Goal: Task Accomplishment & Management: Complete application form

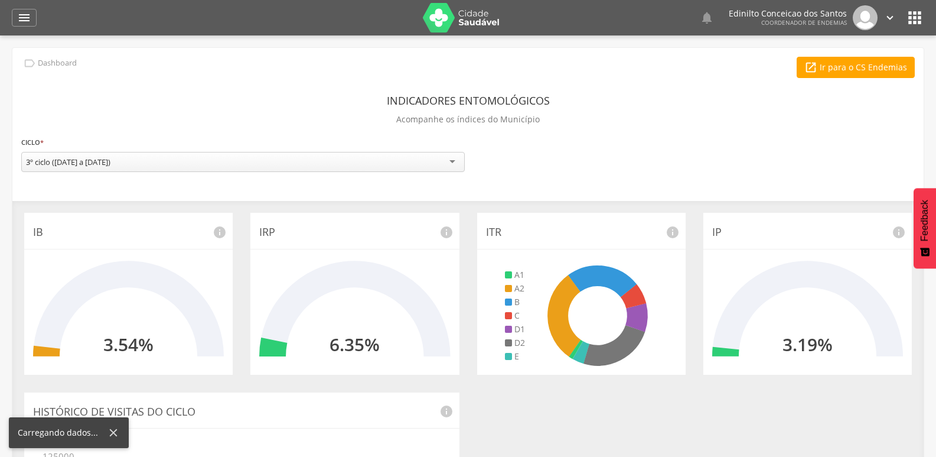
click at [20, 19] on icon "" at bounding box center [24, 18] width 14 height 14
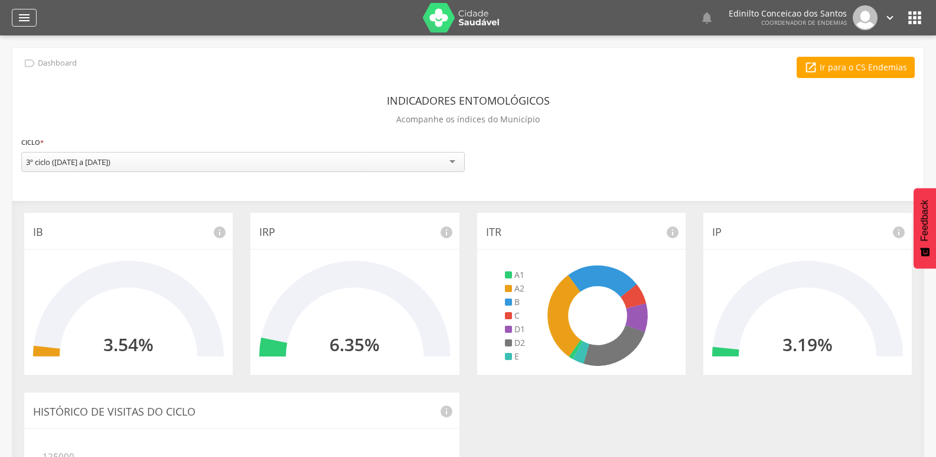
click at [27, 15] on icon "" at bounding box center [24, 18] width 14 height 14
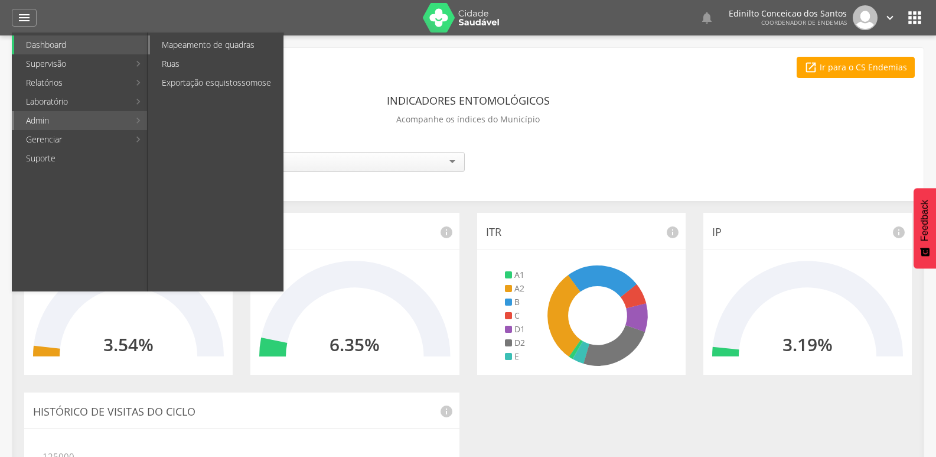
click at [236, 41] on link "Mapeamento de quadras" at bounding box center [216, 44] width 133 height 19
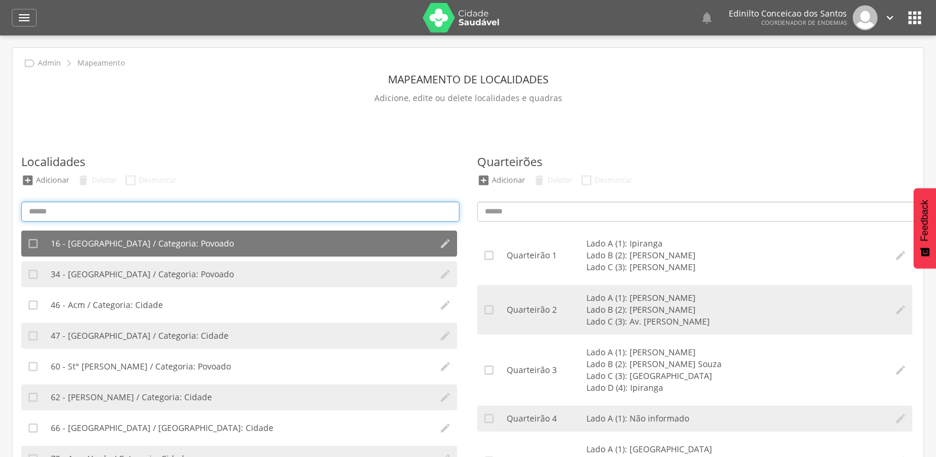
click at [181, 212] on input at bounding box center [240, 211] width 438 height 20
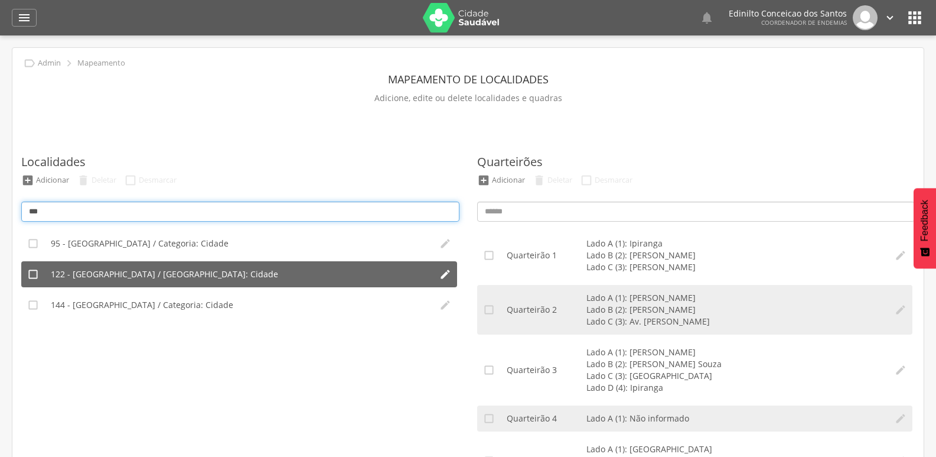
type input "***"
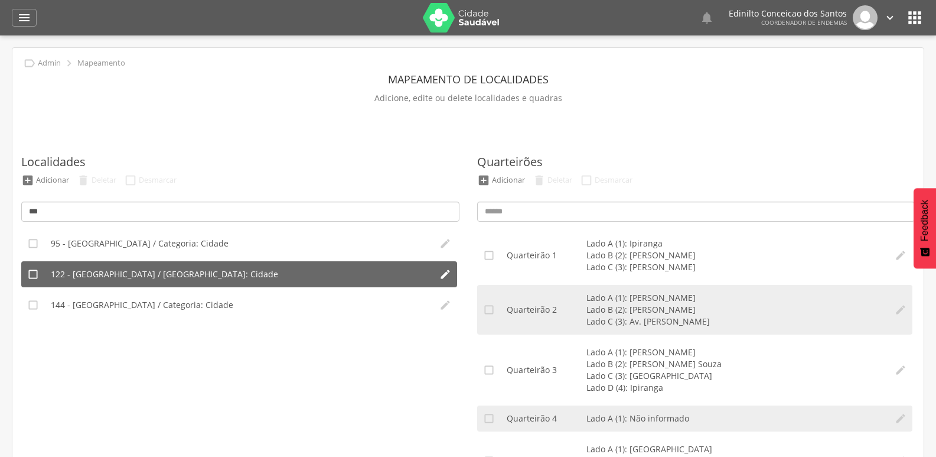
click at [133, 269] on span "122 - [GEOGRAPHIC_DATA] / [GEOGRAPHIC_DATA]: Cidade" at bounding box center [164, 274] width 227 height 12
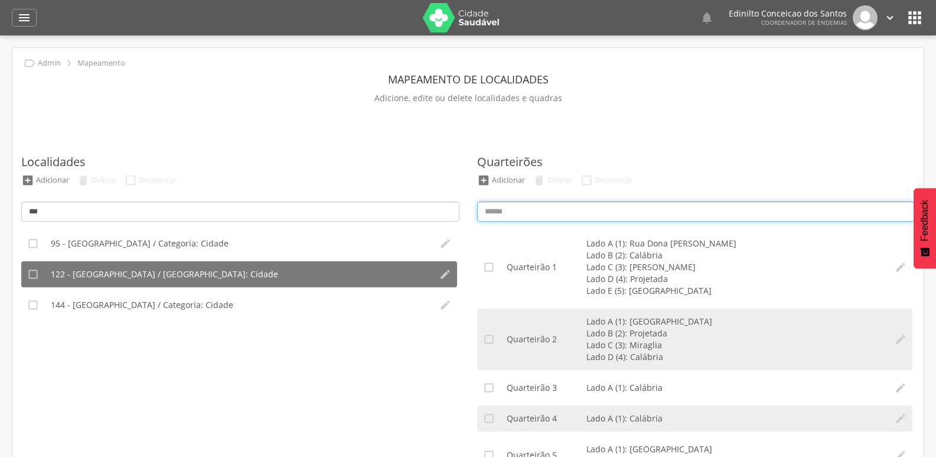
click at [524, 211] on input at bounding box center [696, 211] width 438 height 20
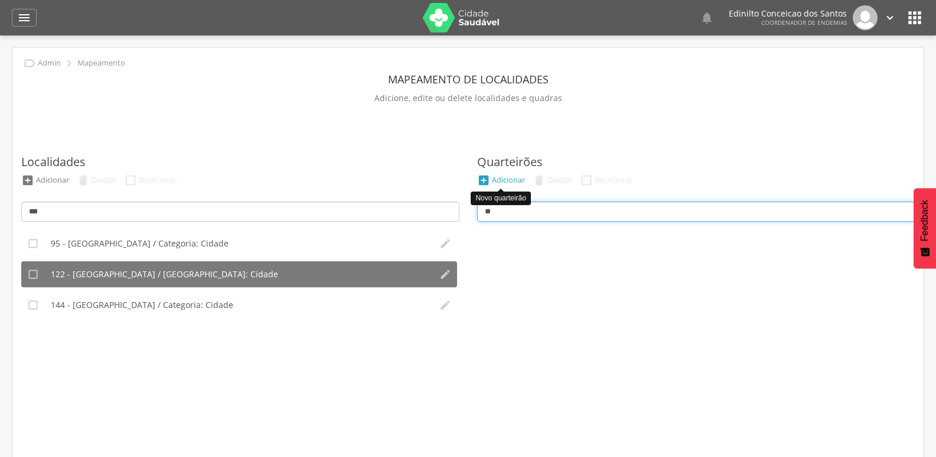
type input "**"
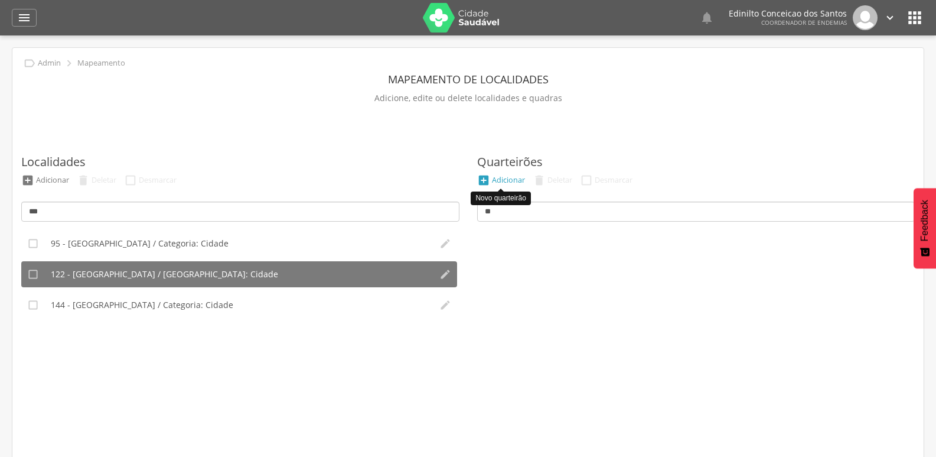
click at [488, 181] on div "" at bounding box center [483, 180] width 13 height 13
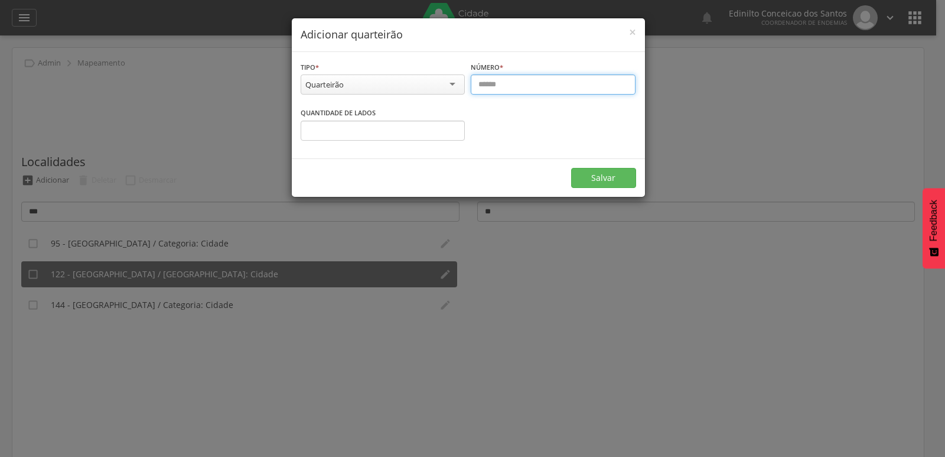
click at [499, 83] on input "text" at bounding box center [553, 84] width 165 height 20
type input "*"
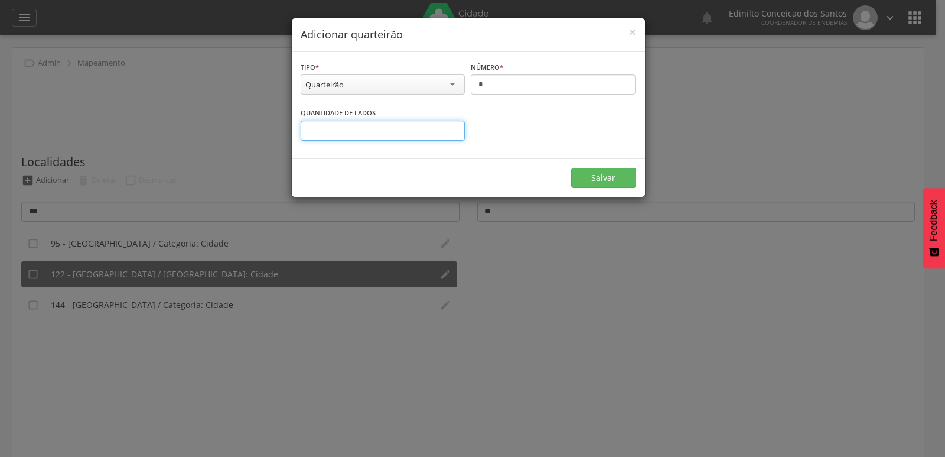
click at [452, 127] on input "*" at bounding box center [383, 130] width 165 height 20
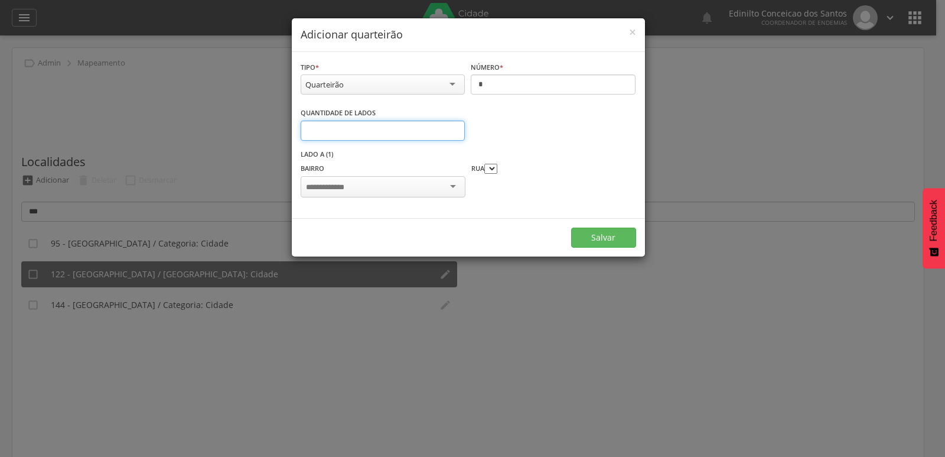
click at [452, 127] on input "*" at bounding box center [383, 130] width 165 height 20
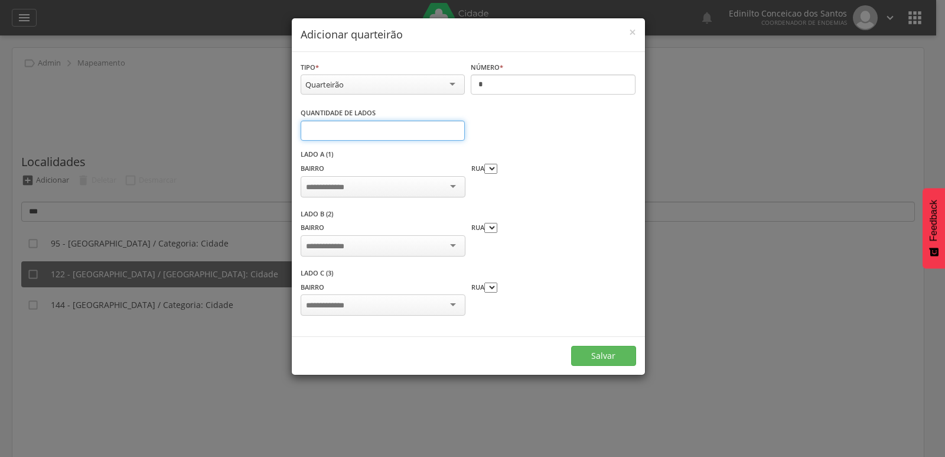
click at [452, 127] on input "*" at bounding box center [383, 130] width 165 height 20
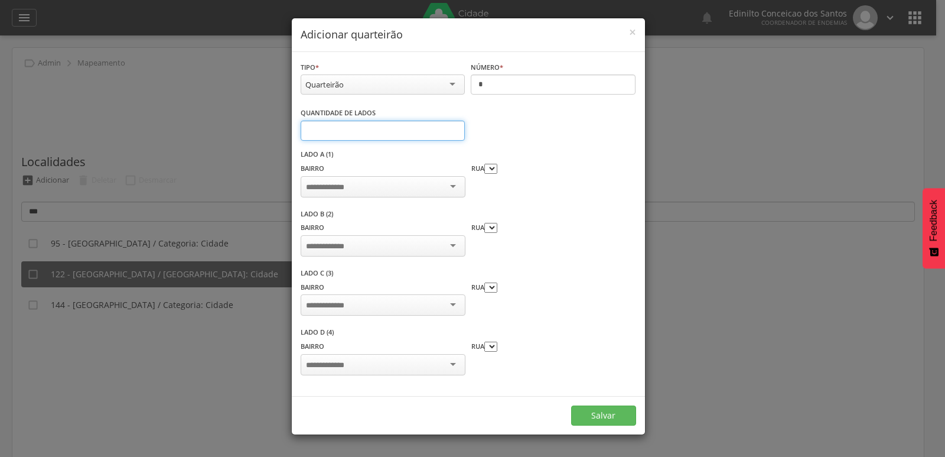
click at [452, 127] on input "*" at bounding box center [383, 130] width 165 height 20
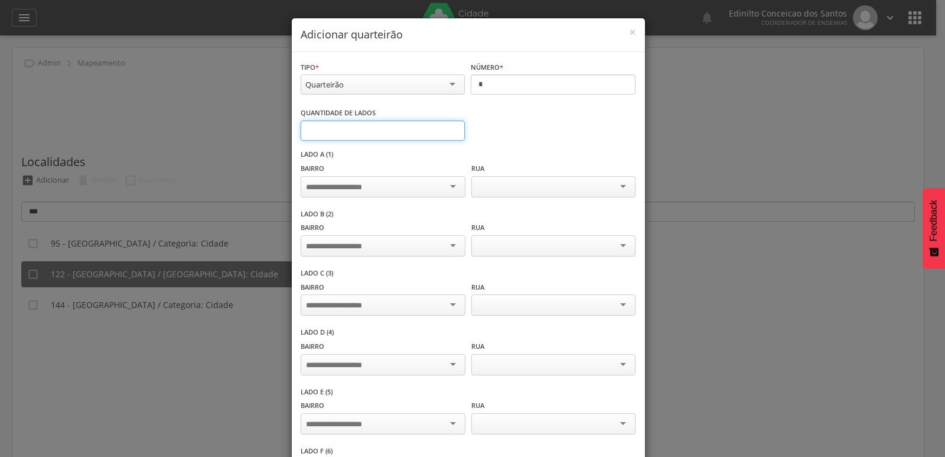
click at [452, 127] on input "*" at bounding box center [383, 130] width 165 height 20
type input "*"
click at [452, 127] on input "*" at bounding box center [383, 130] width 165 height 20
click at [365, 187] on input "select-one" at bounding box center [343, 187] width 74 height 11
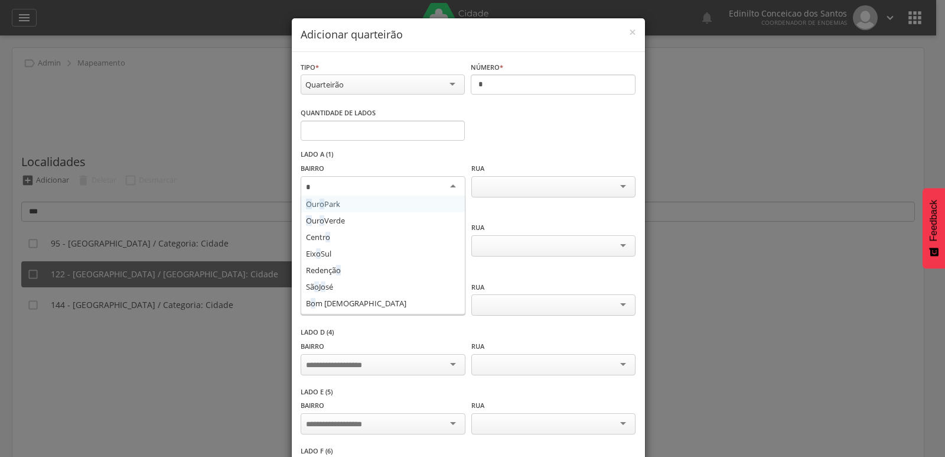
type input "**"
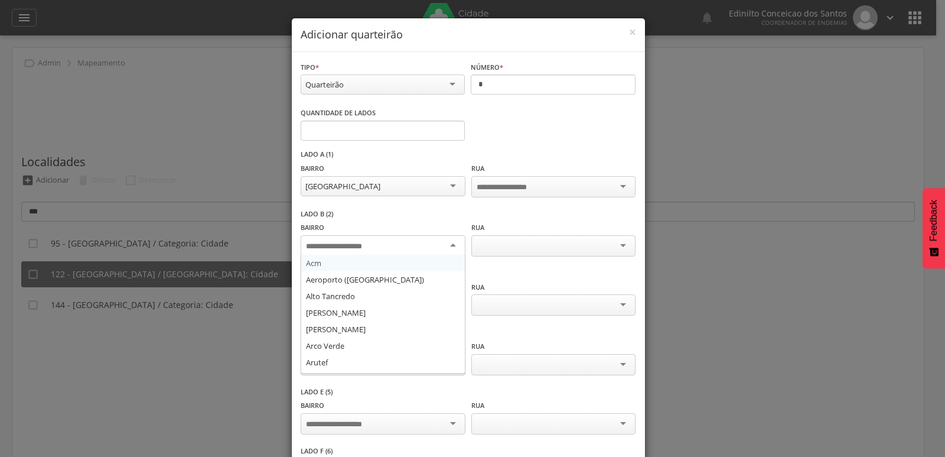
click at [331, 247] on input "select-one" at bounding box center [343, 246] width 74 height 11
type input "**"
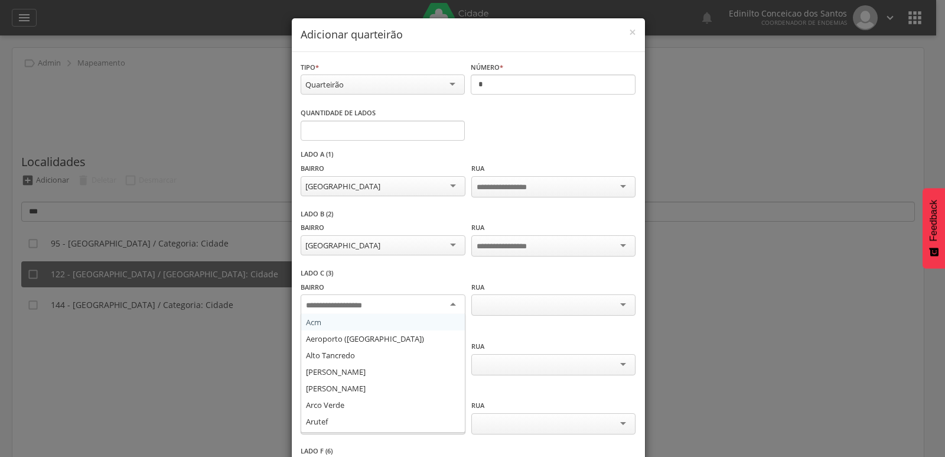
click at [333, 294] on div at bounding box center [383, 304] width 164 height 21
type input "**"
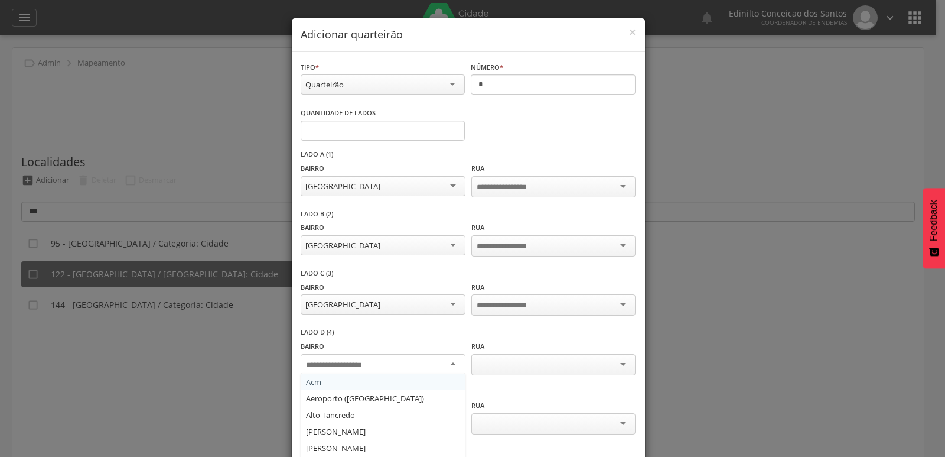
click at [354, 361] on input "select-one" at bounding box center [343, 365] width 74 height 11
type input "**"
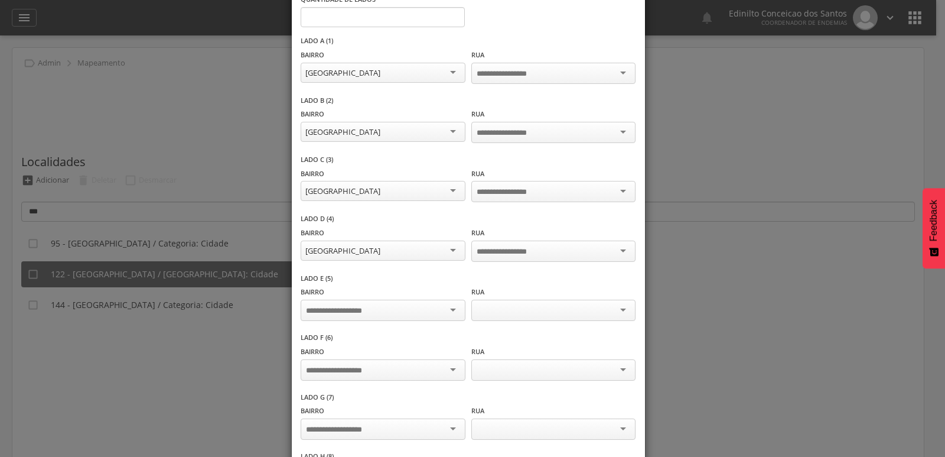
scroll to position [118, 0]
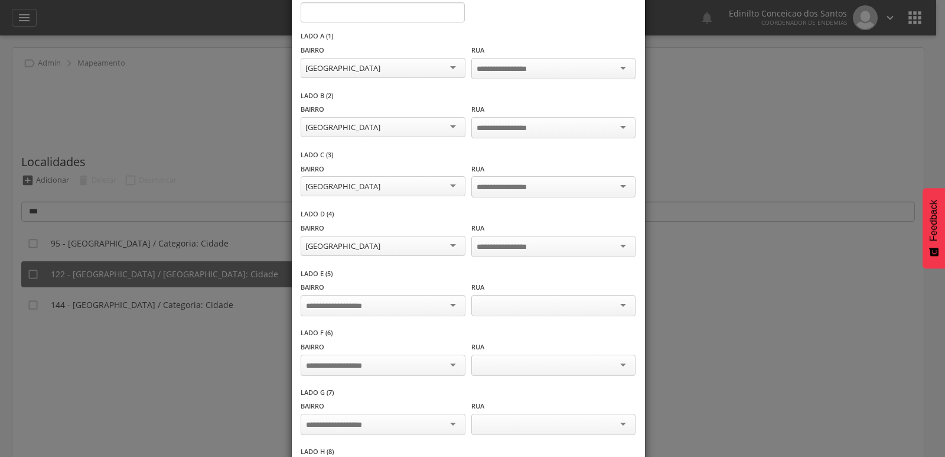
click at [348, 301] on input "select-one" at bounding box center [343, 306] width 74 height 11
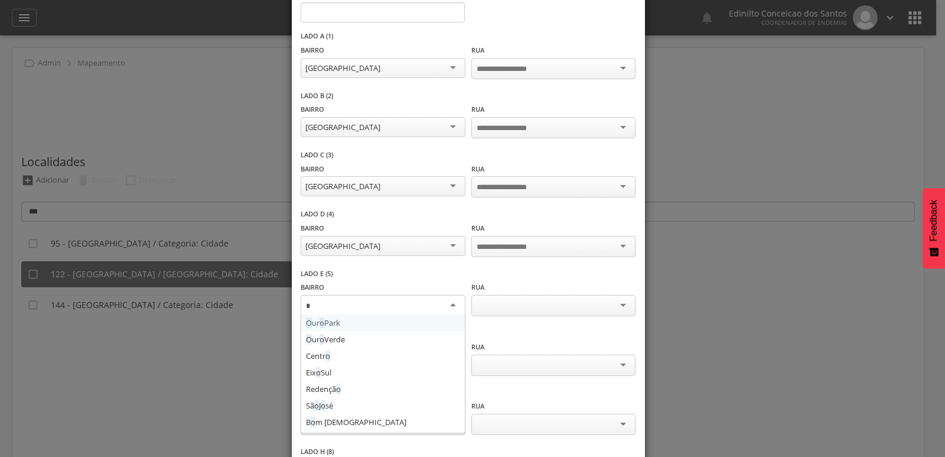
type input "**"
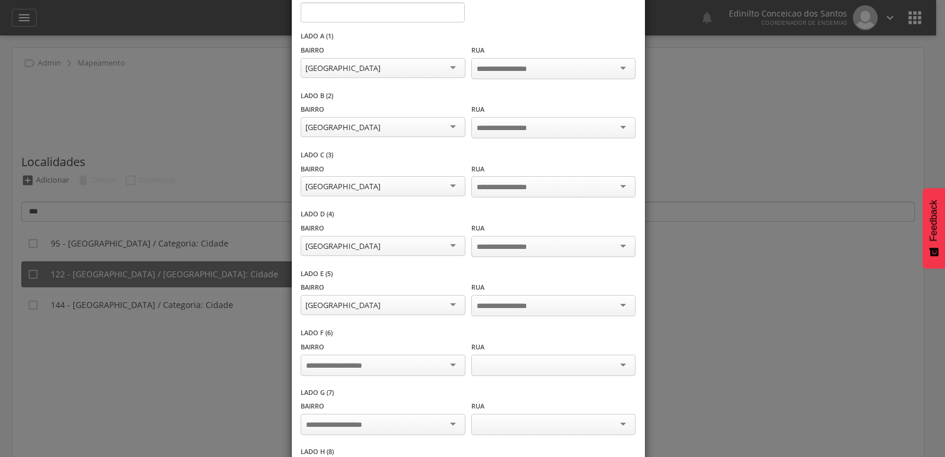
click at [336, 360] on input "select-one" at bounding box center [343, 365] width 74 height 11
type input "**"
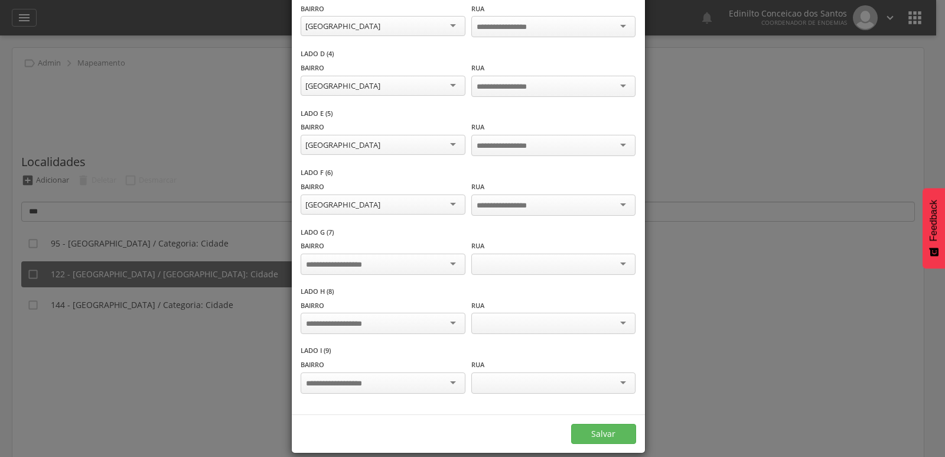
scroll to position [282, 0]
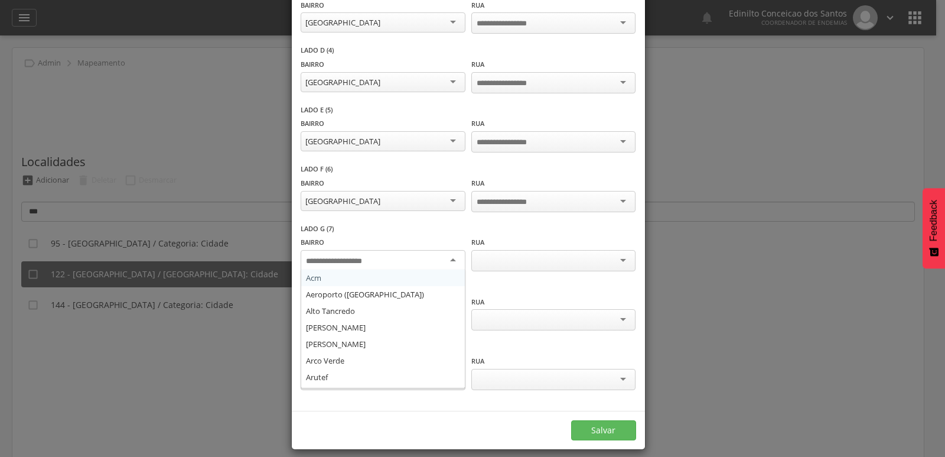
click at [368, 256] on input "select-one" at bounding box center [343, 261] width 74 height 11
type input "**"
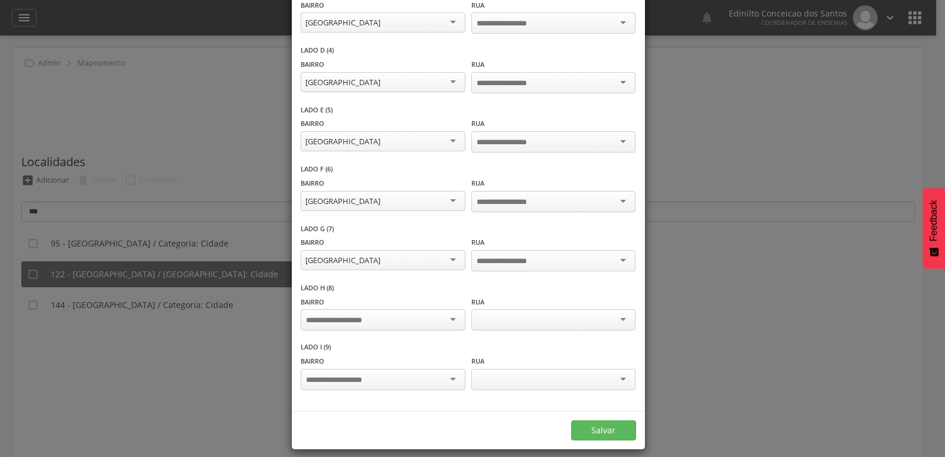
scroll to position [0, 0]
click at [337, 315] on input "select-one" at bounding box center [343, 320] width 74 height 11
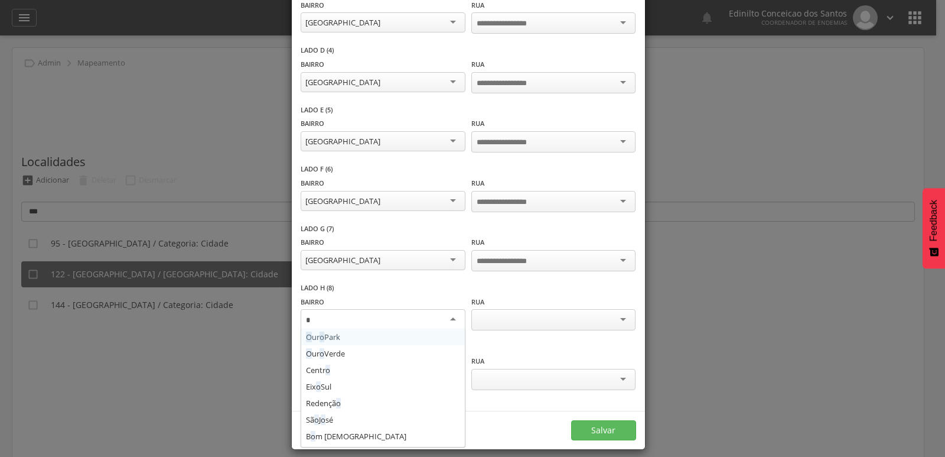
type input "**"
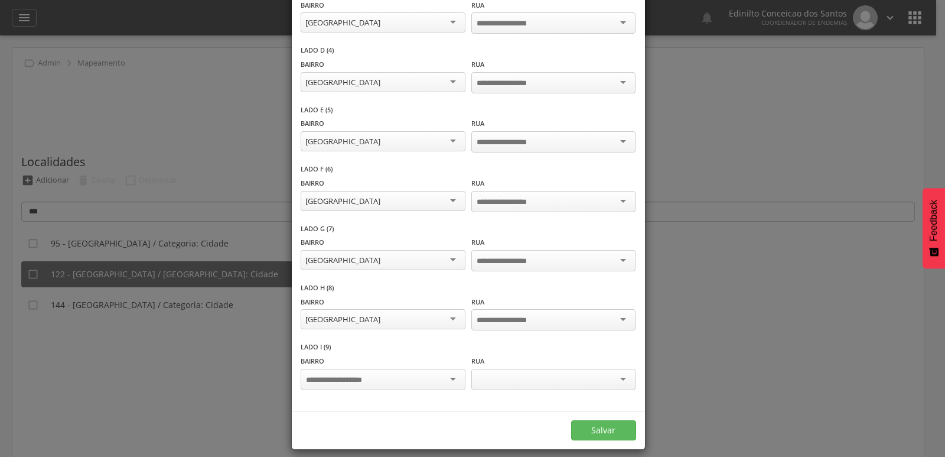
click at [328, 374] on input "select-one" at bounding box center [343, 379] width 74 height 11
type input "**"
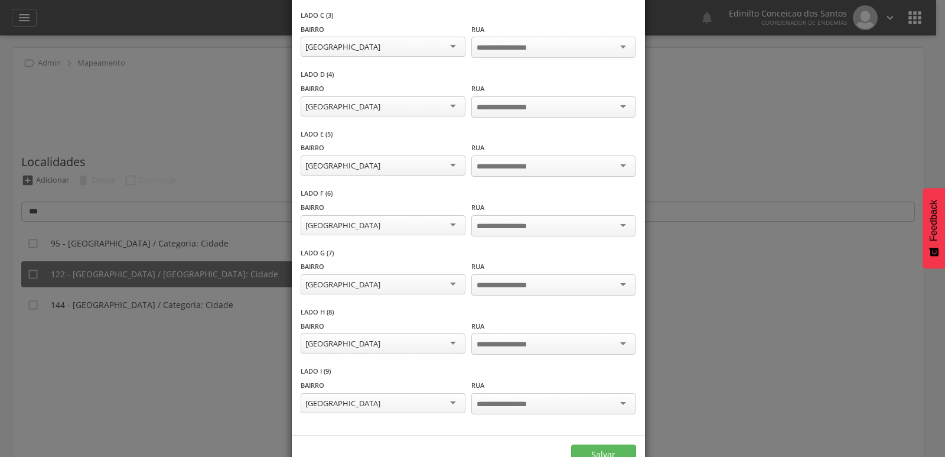
scroll to position [282, 0]
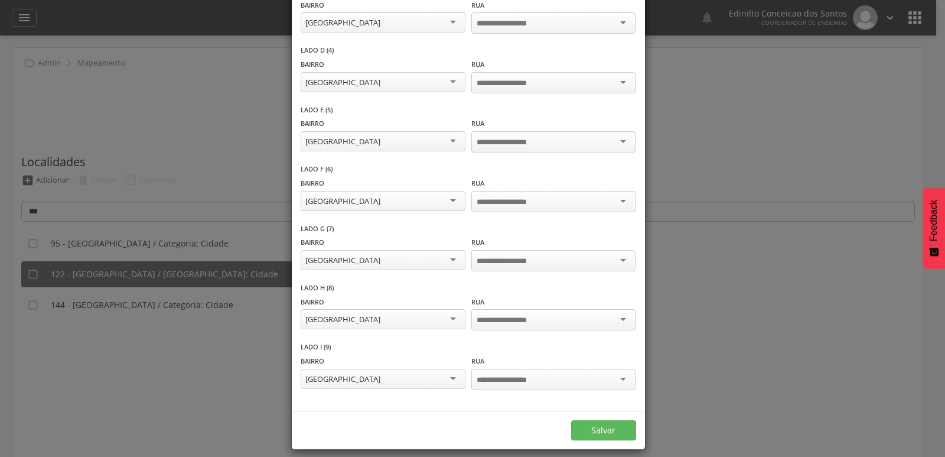
click at [505, 374] on input "select-one" at bounding box center [511, 379] width 69 height 11
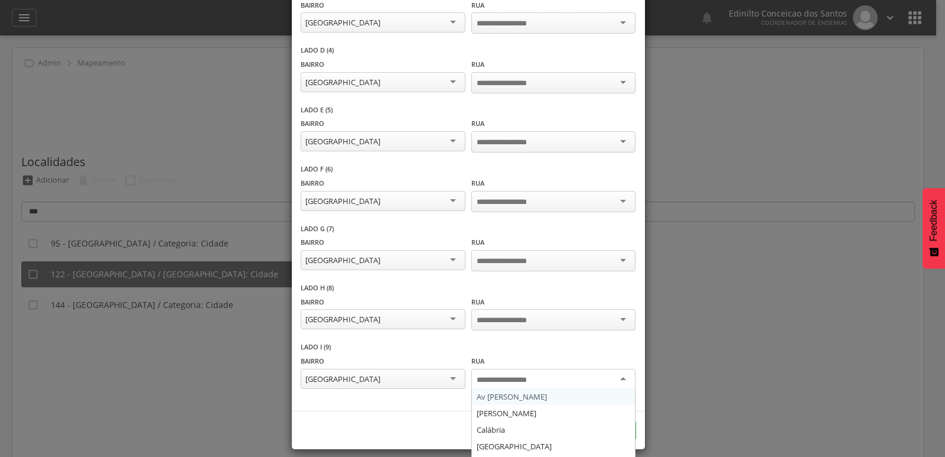
type input "*"
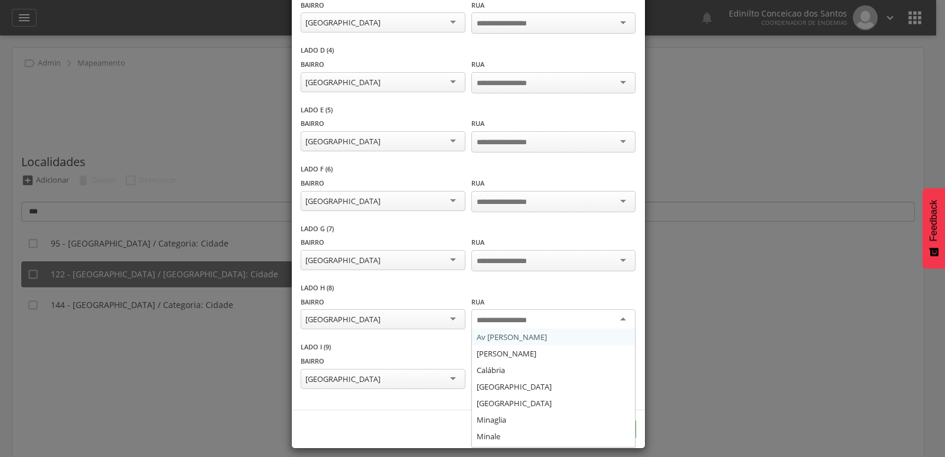
click at [502, 309] on div at bounding box center [553, 319] width 164 height 21
type input "*"
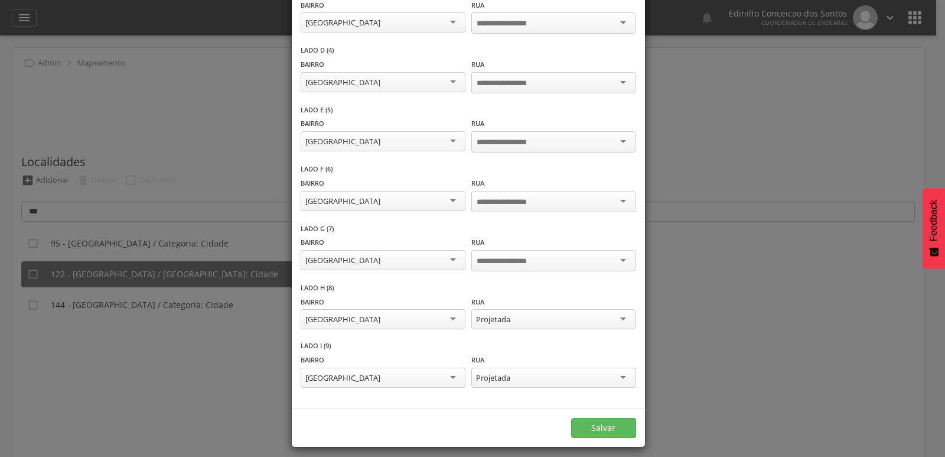
click at [526, 256] on input "select-one" at bounding box center [511, 261] width 69 height 11
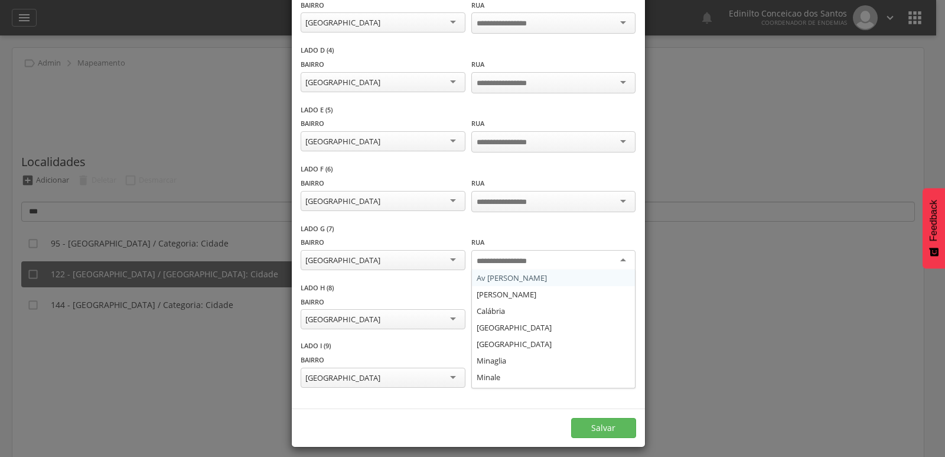
type input "*"
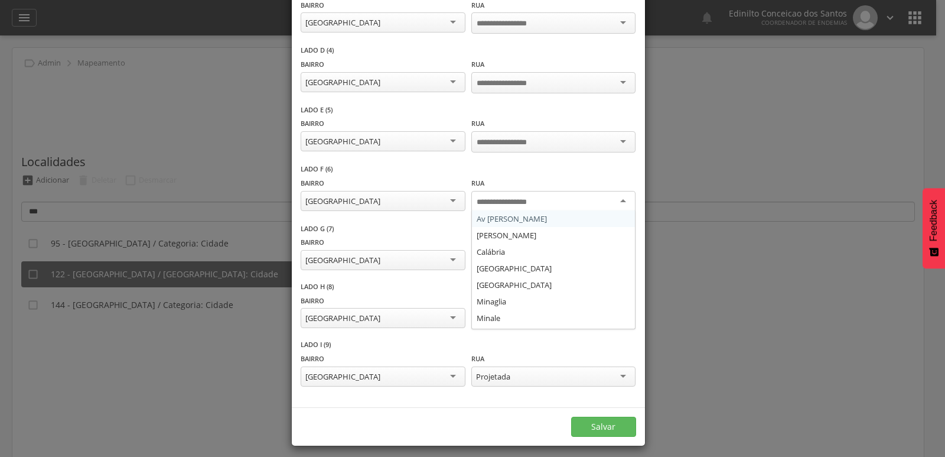
click at [504, 191] on div at bounding box center [553, 201] width 164 height 21
type input "*"
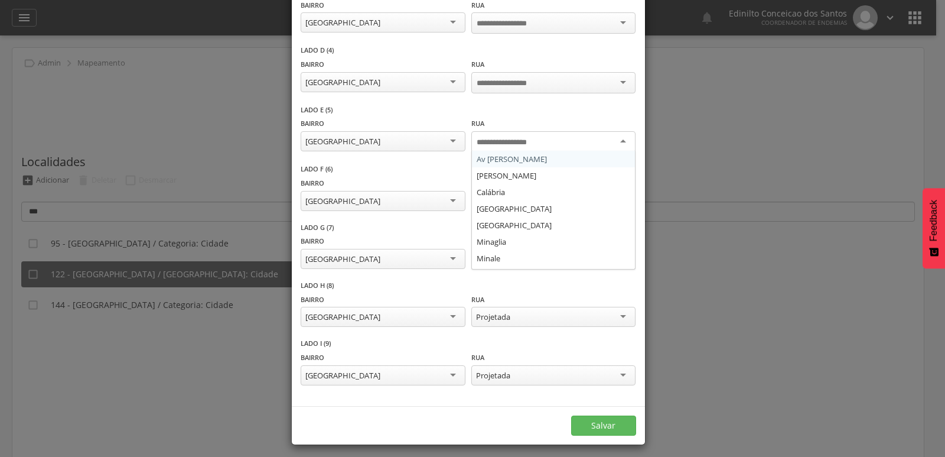
click at [501, 137] on input "select-one" at bounding box center [511, 142] width 69 height 11
type input "*"
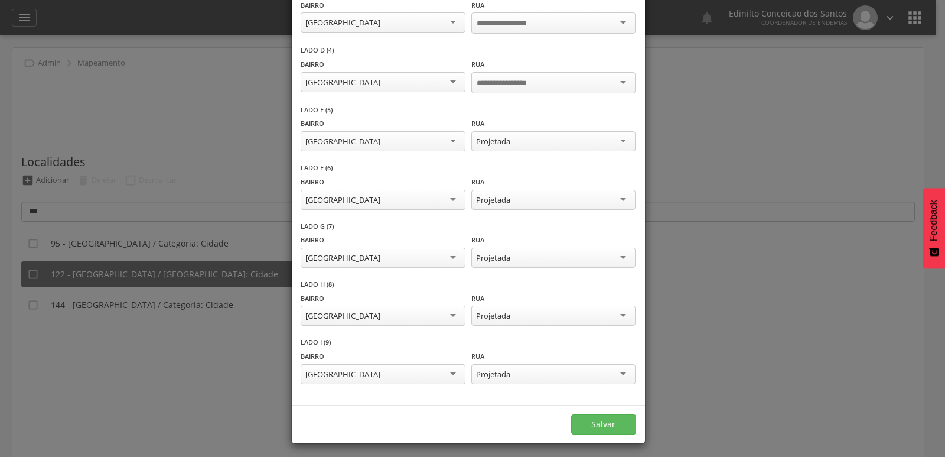
click at [500, 78] on input "select-one" at bounding box center [511, 83] width 69 height 11
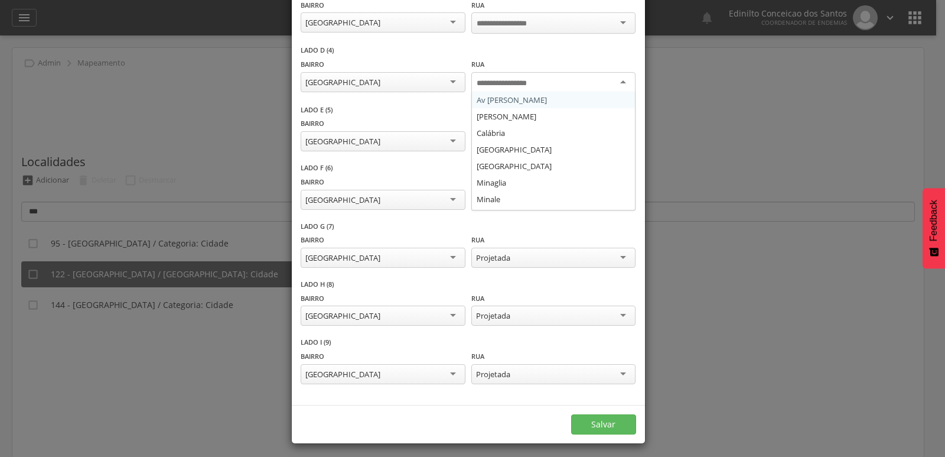
type input "*"
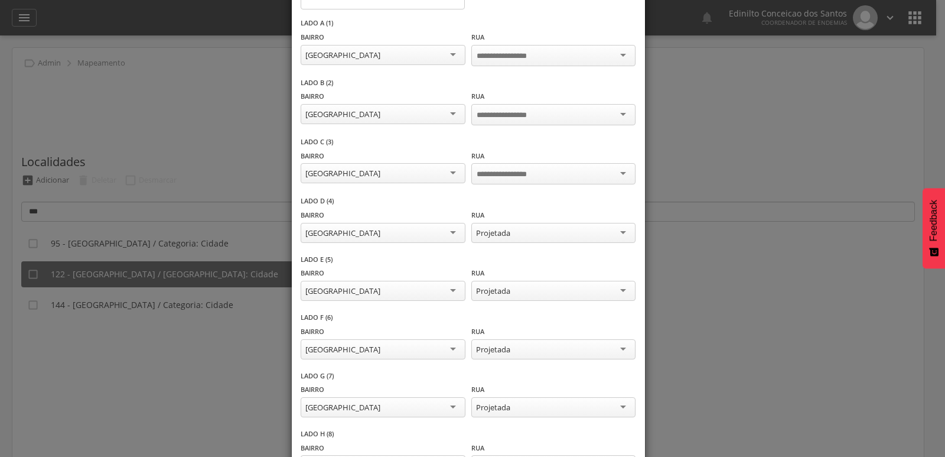
scroll to position [105, 0]
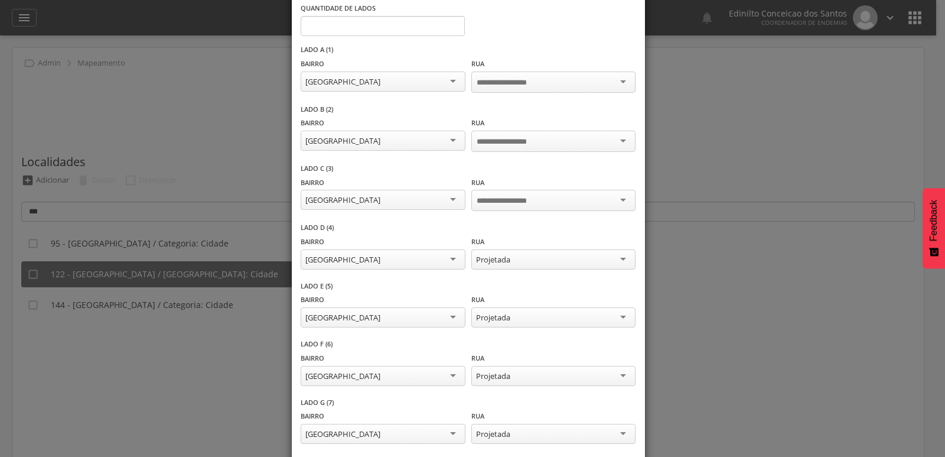
click at [515, 196] on input "select-one" at bounding box center [511, 201] width 69 height 11
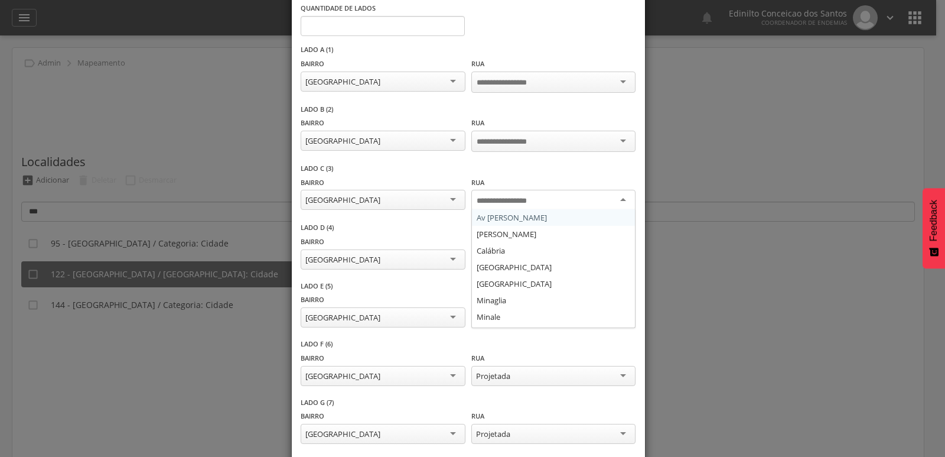
type input "*"
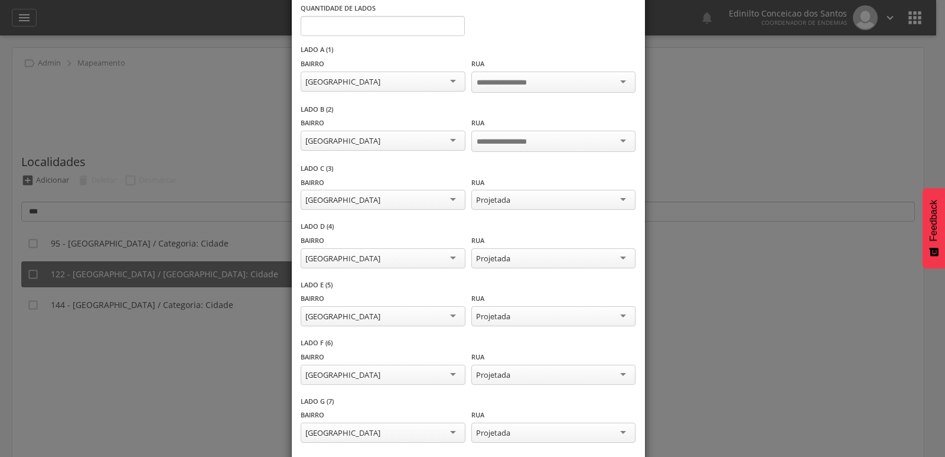
click at [500, 143] on input "select-one" at bounding box center [511, 141] width 69 height 11
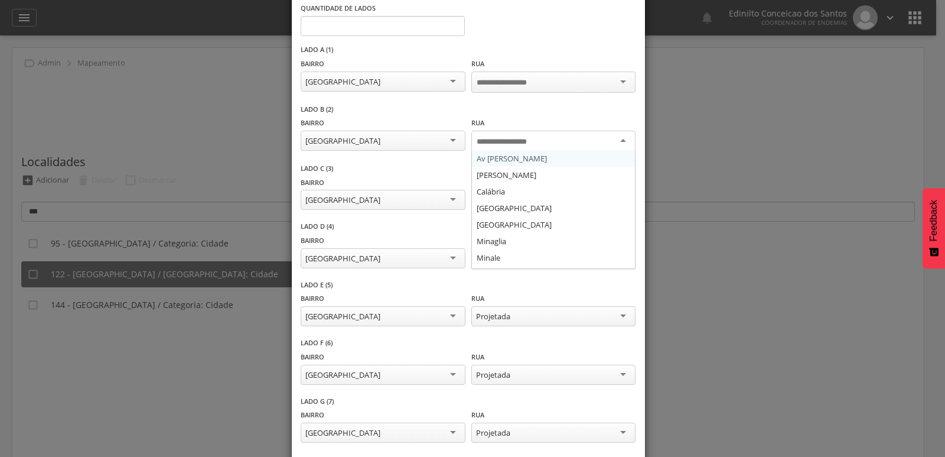
type input "*"
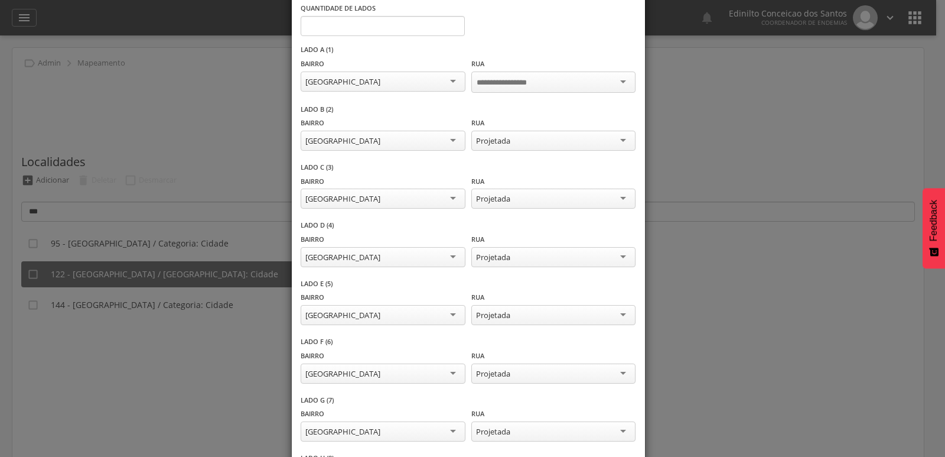
click at [494, 77] on input "select-one" at bounding box center [511, 82] width 69 height 11
type input "*"
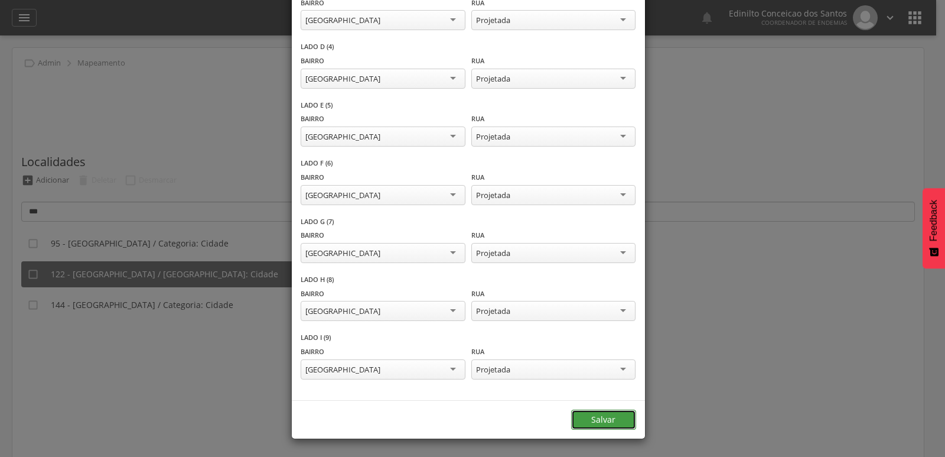
click at [587, 417] on button "Salvar" at bounding box center [603, 419] width 65 height 20
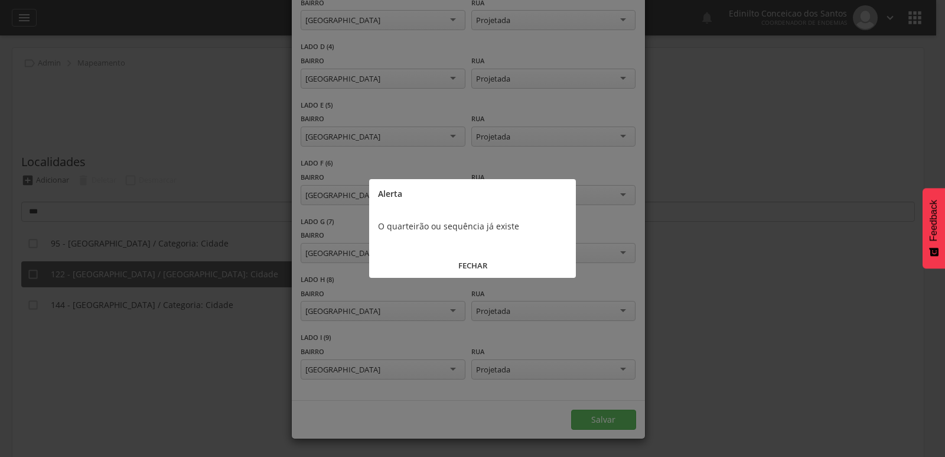
click at [475, 262] on button "FECHAR" at bounding box center [472, 265] width 207 height 25
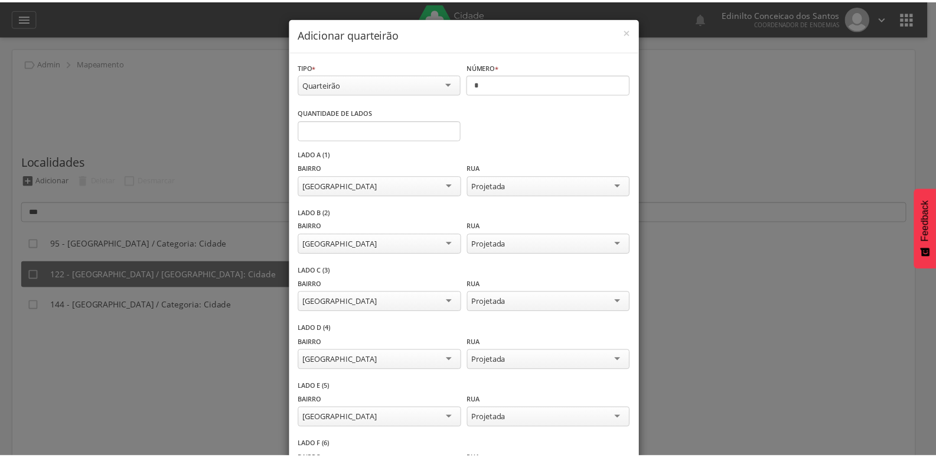
scroll to position [0, 0]
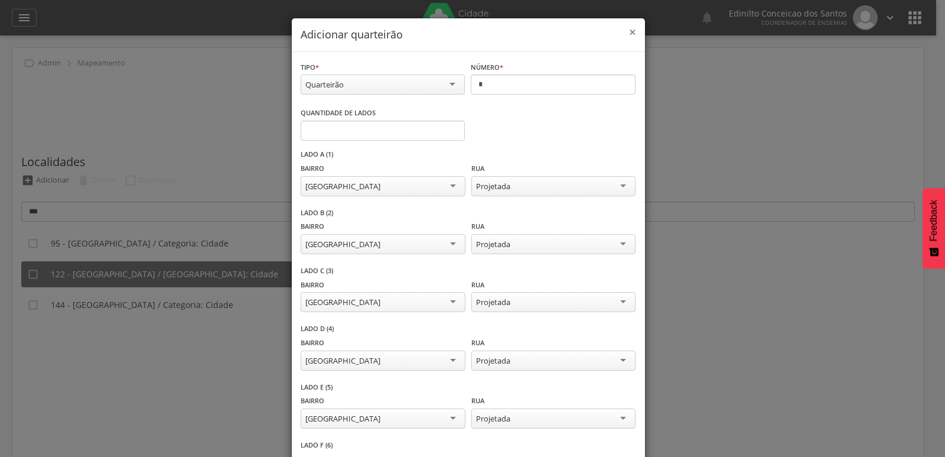
click at [629, 31] on span "×" at bounding box center [632, 32] width 7 height 17
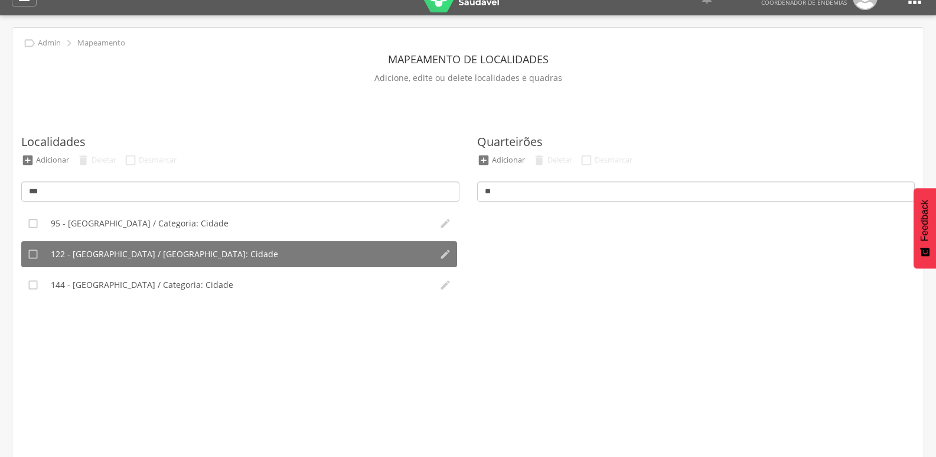
scroll to position [14, 0]
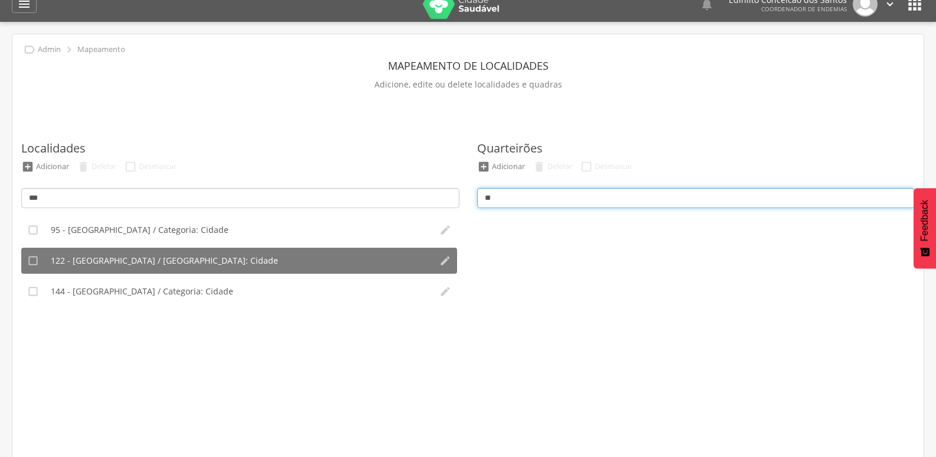
click at [505, 207] on input "**" at bounding box center [696, 198] width 438 height 20
type input "*"
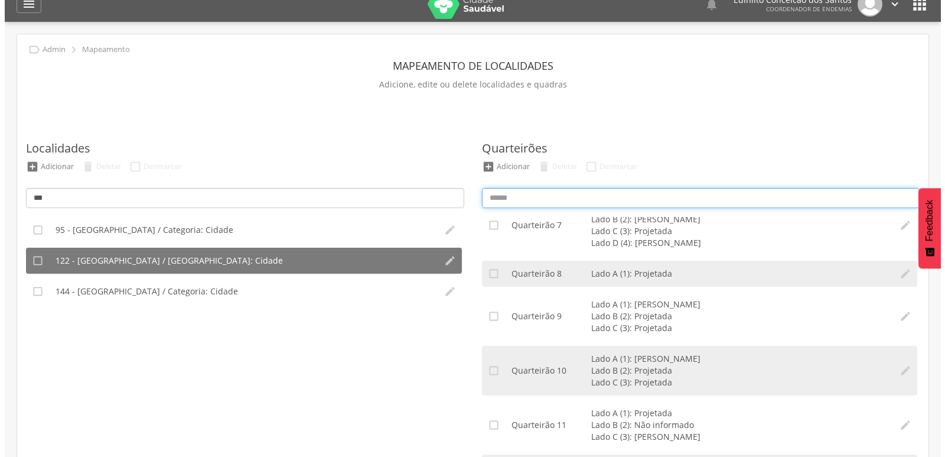
scroll to position [295, 0]
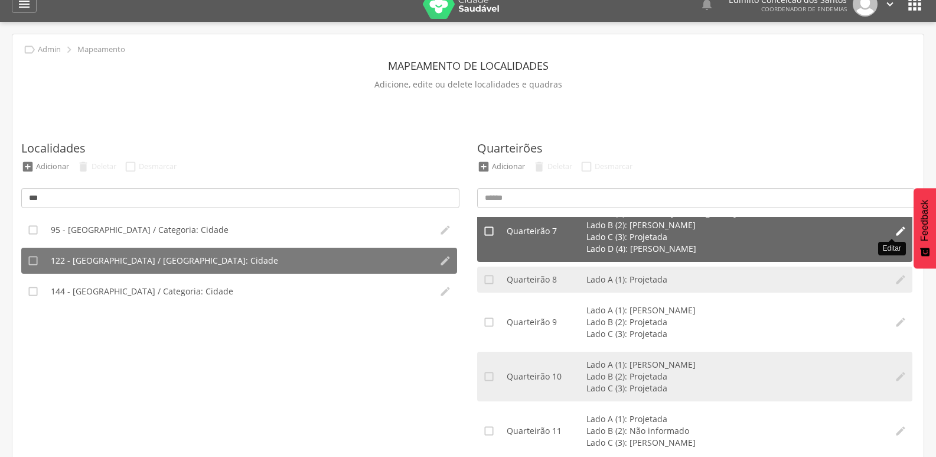
click at [895, 229] on icon "" at bounding box center [901, 231] width 12 height 12
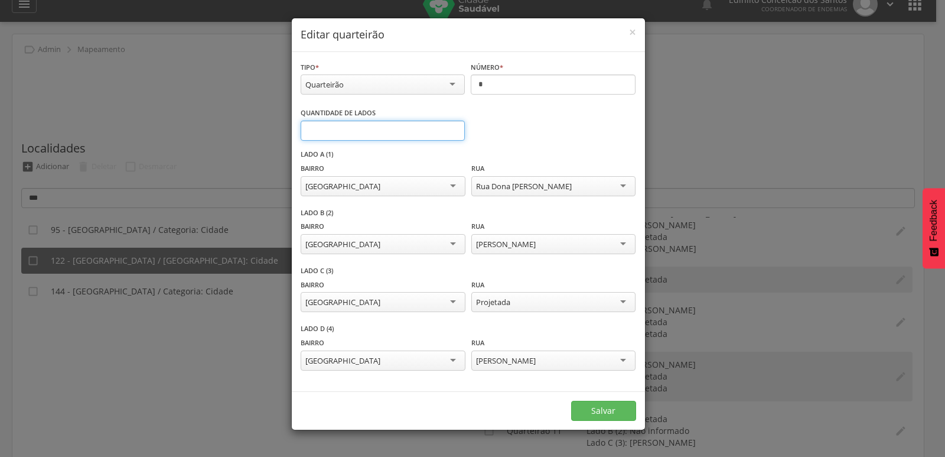
click at [452, 126] on input "*" at bounding box center [383, 130] width 165 height 20
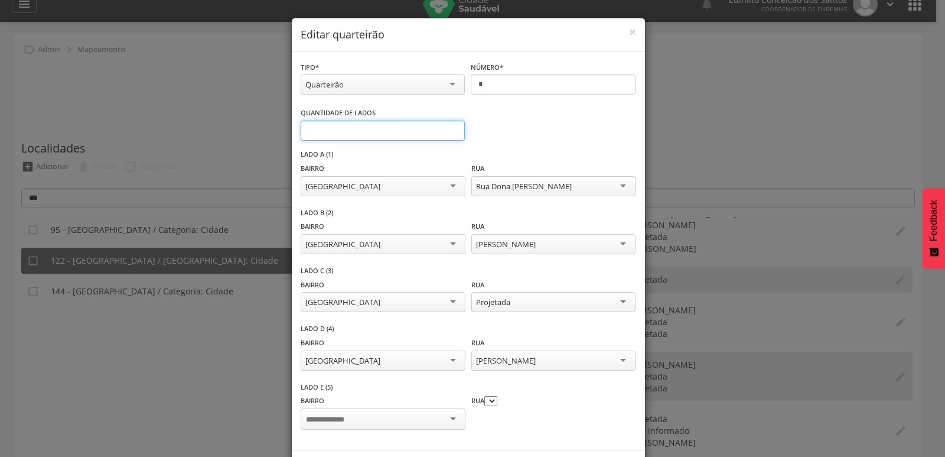
click at [452, 126] on input "*" at bounding box center [383, 130] width 165 height 20
type input "*"
click at [451, 127] on input "*" at bounding box center [383, 130] width 165 height 20
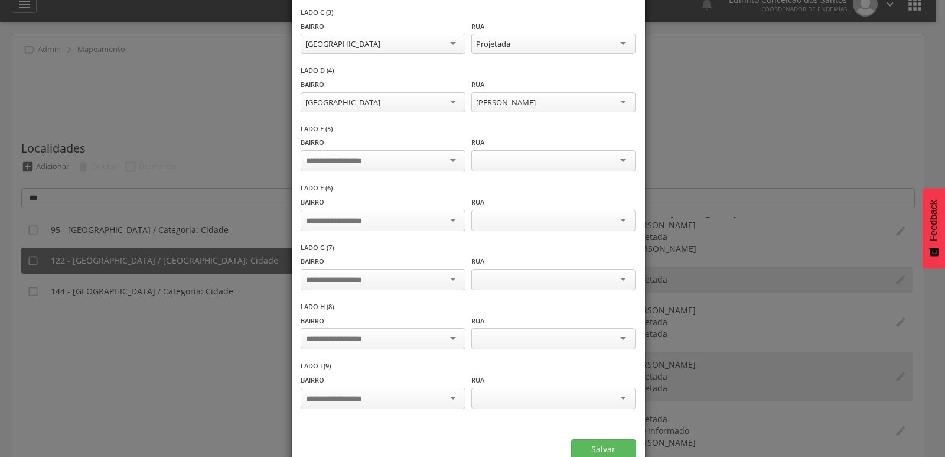
scroll to position [282, 0]
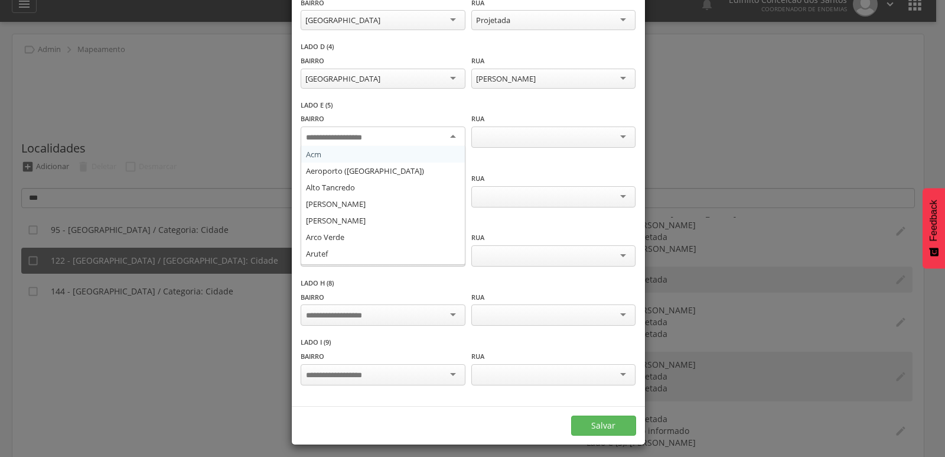
click at [343, 138] on input "select-one" at bounding box center [343, 137] width 74 height 11
type input "*"
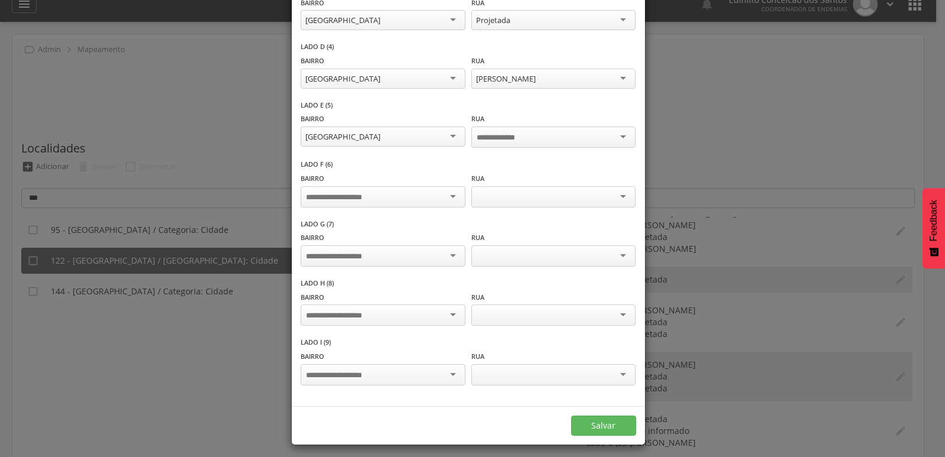
scroll to position [0, 0]
click at [338, 194] on input "select-one" at bounding box center [343, 197] width 74 height 11
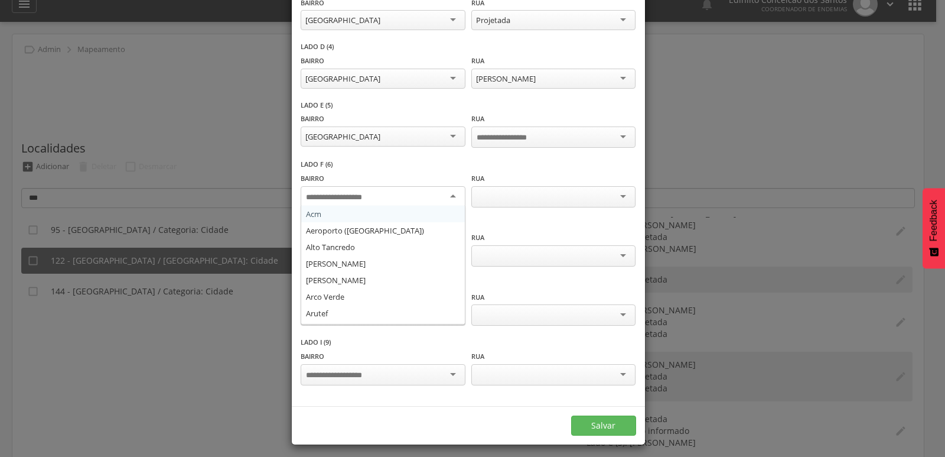
type input "*"
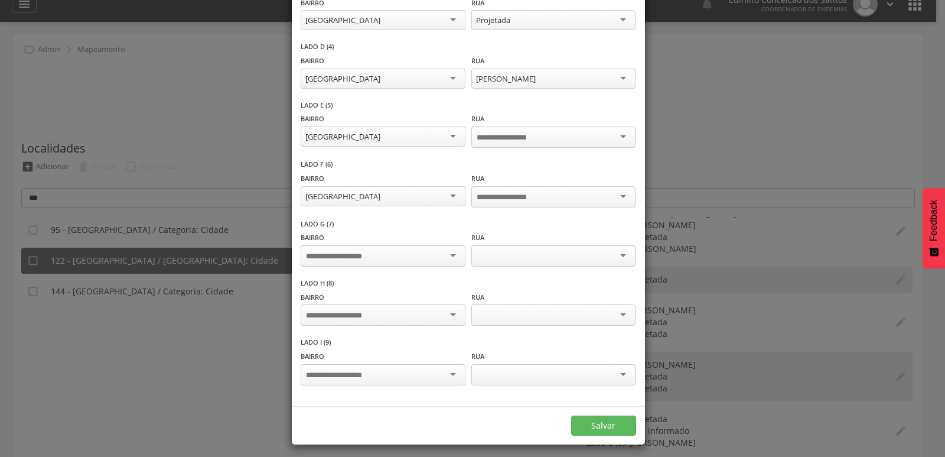
click at [331, 254] on input "select-one" at bounding box center [343, 256] width 74 height 11
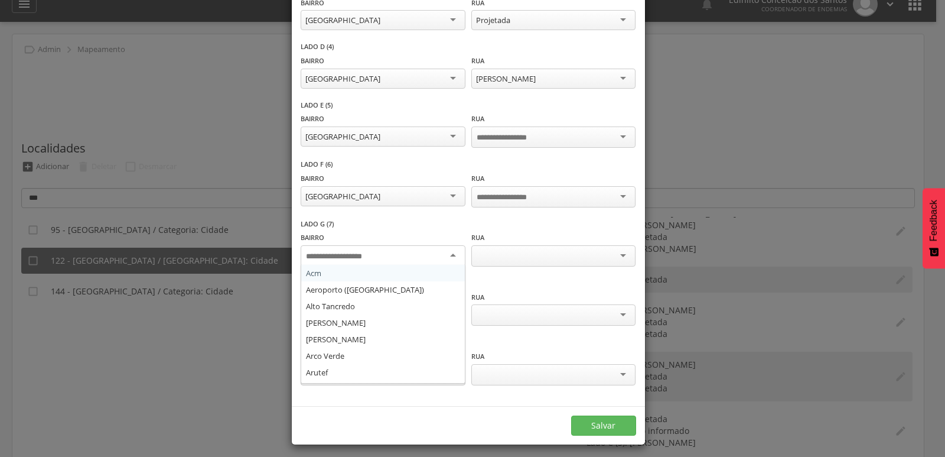
type input "*"
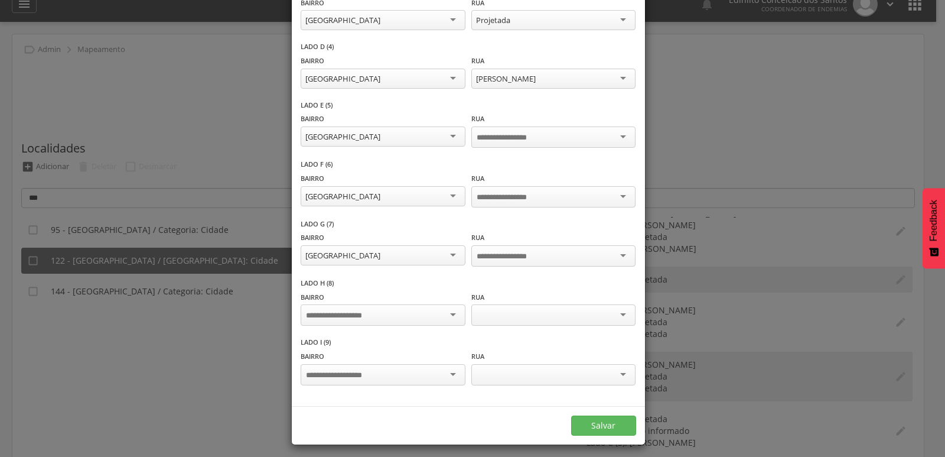
click at [329, 310] on input "select-one" at bounding box center [343, 315] width 74 height 11
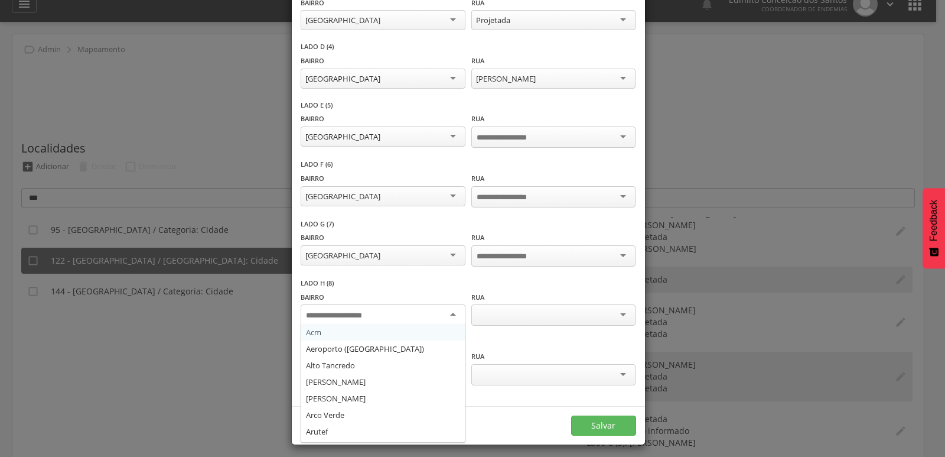
type input "*"
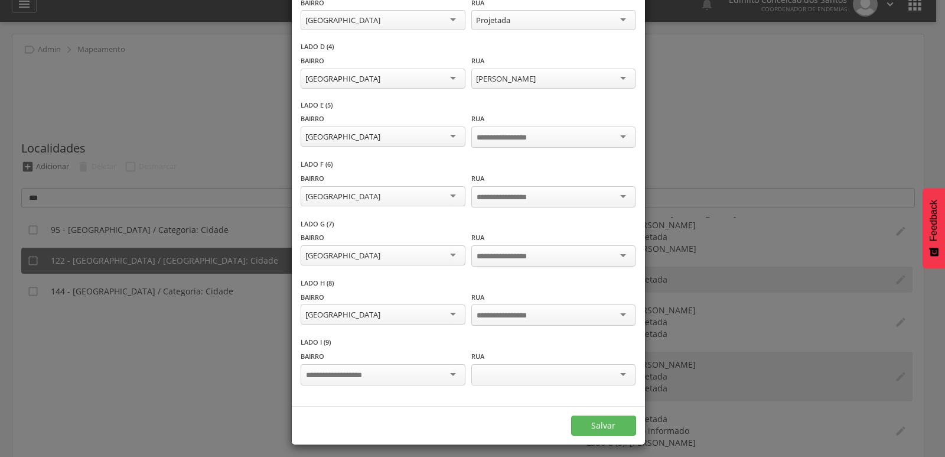
click at [334, 374] on input "select-one" at bounding box center [343, 375] width 74 height 11
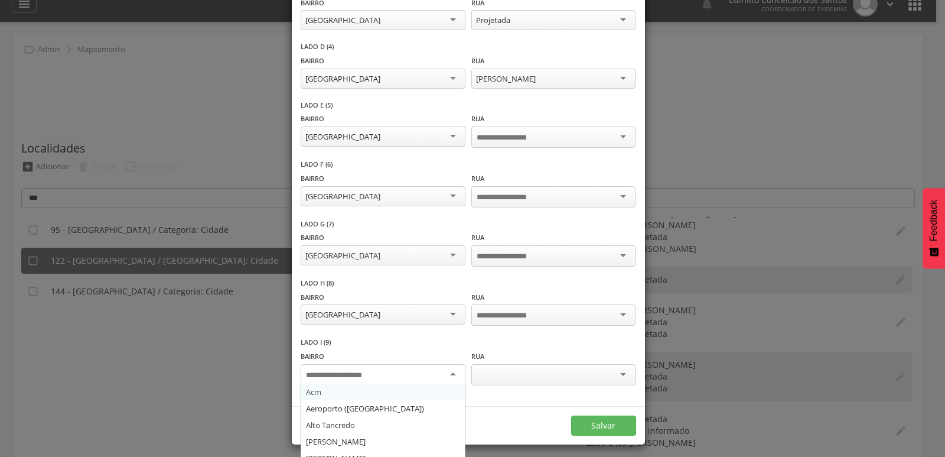
type input "*"
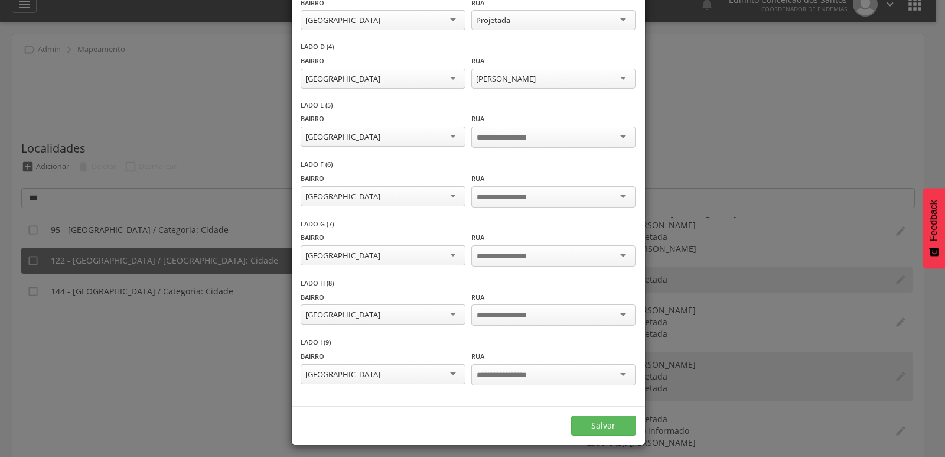
click at [504, 370] on input "select-one" at bounding box center [511, 375] width 69 height 11
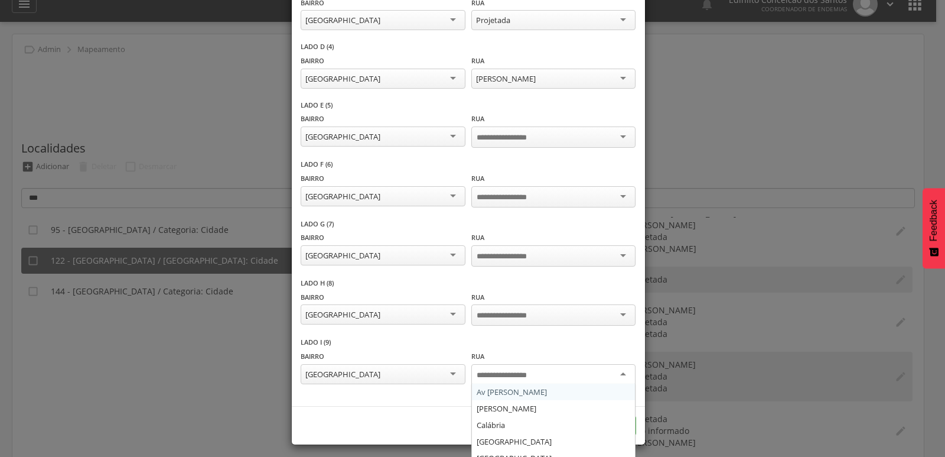
type input "*"
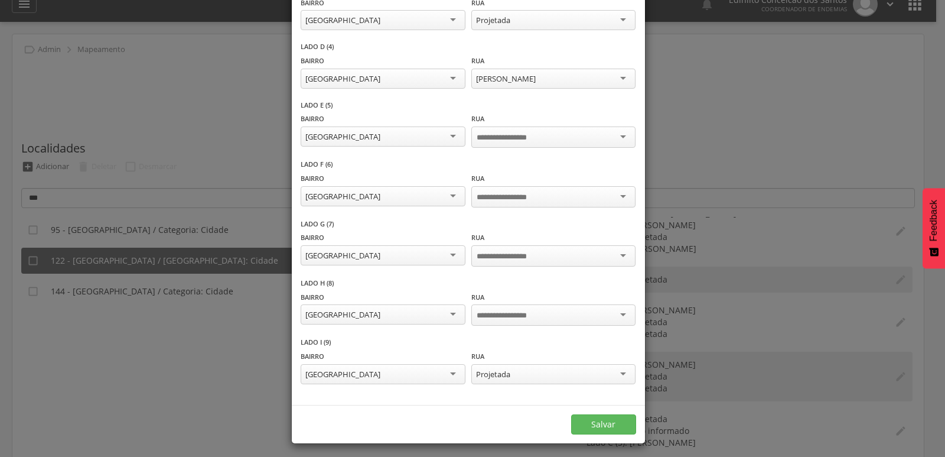
click at [493, 311] on input "select-one" at bounding box center [511, 315] width 69 height 11
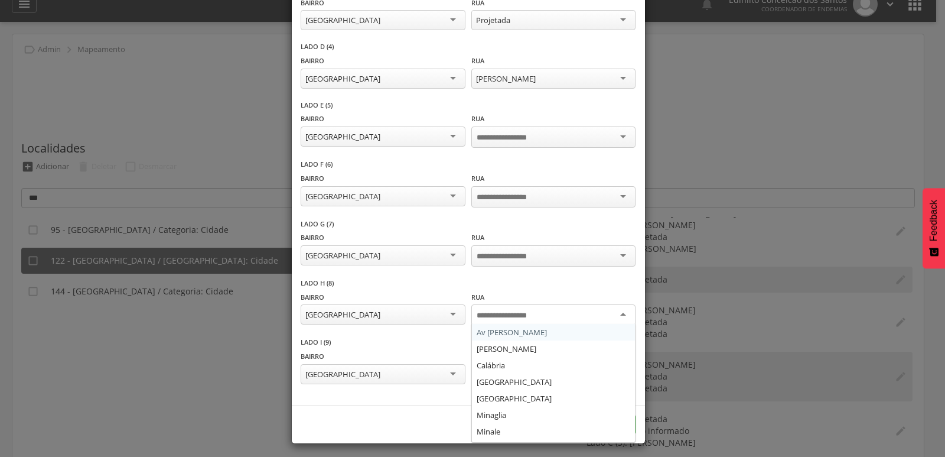
type input "*"
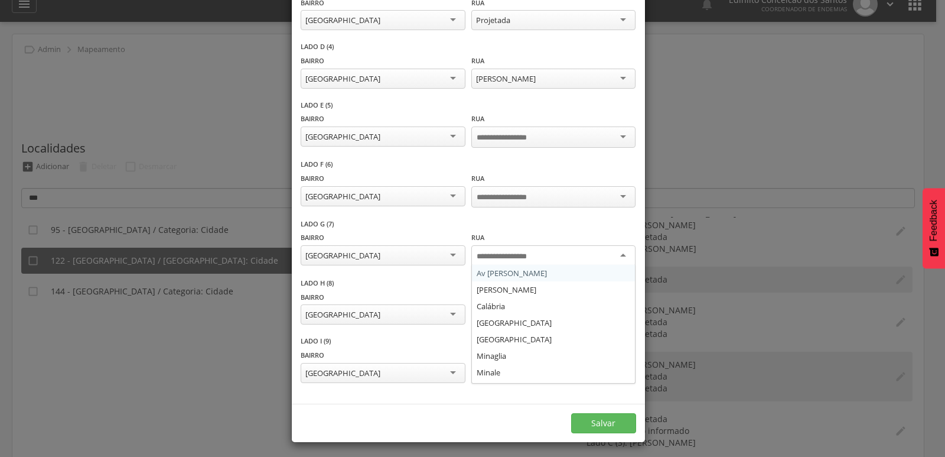
click at [496, 253] on input "select-one" at bounding box center [511, 256] width 69 height 11
type input "*"
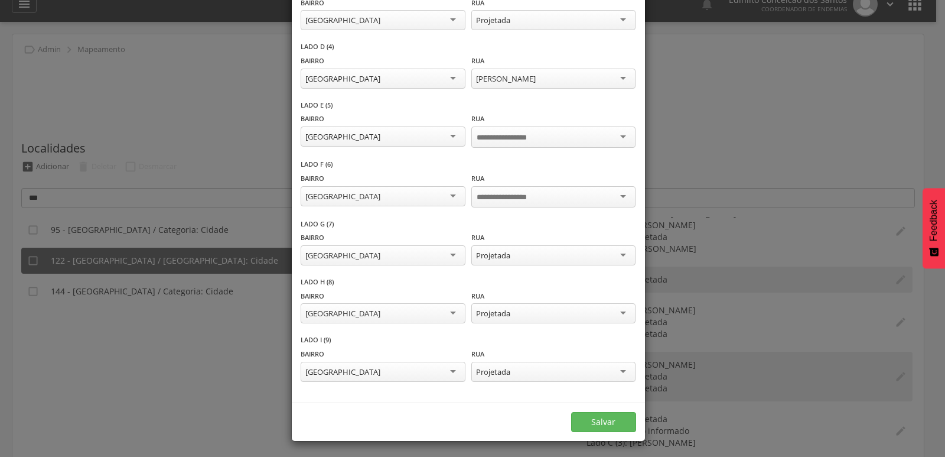
click at [496, 198] on input "select-one" at bounding box center [511, 197] width 69 height 11
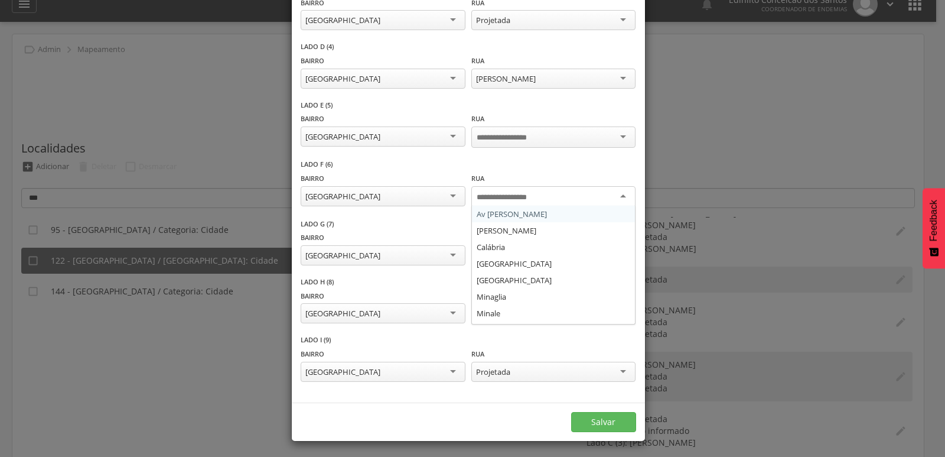
type input "*"
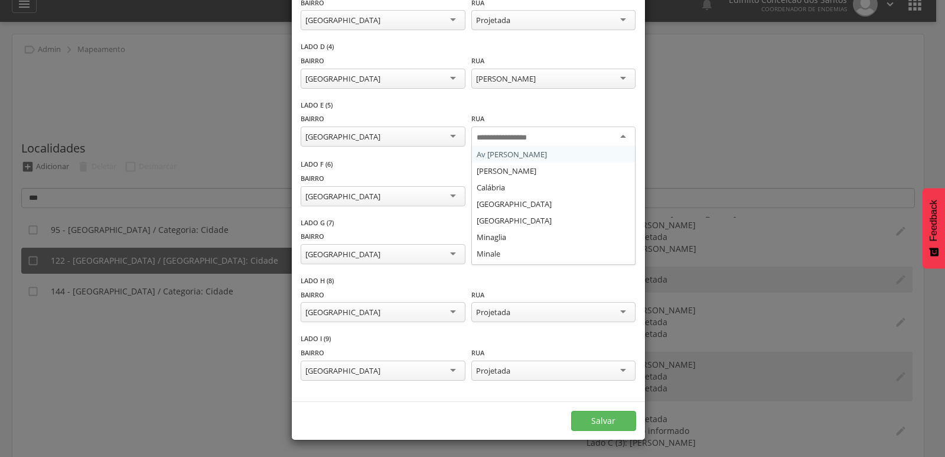
click at [497, 136] on input "select-one" at bounding box center [511, 137] width 69 height 11
type input "*"
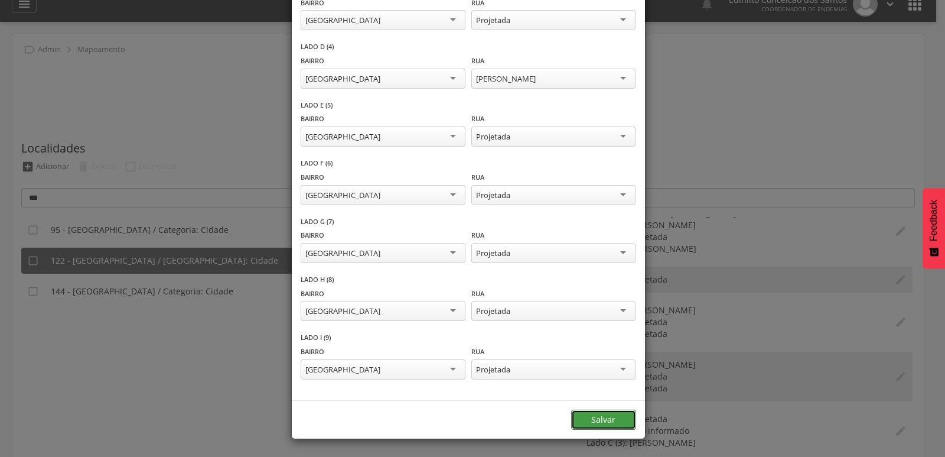
click at [599, 418] on button "Salvar" at bounding box center [603, 419] width 65 height 20
